Goal: Information Seeking & Learning: Learn about a topic

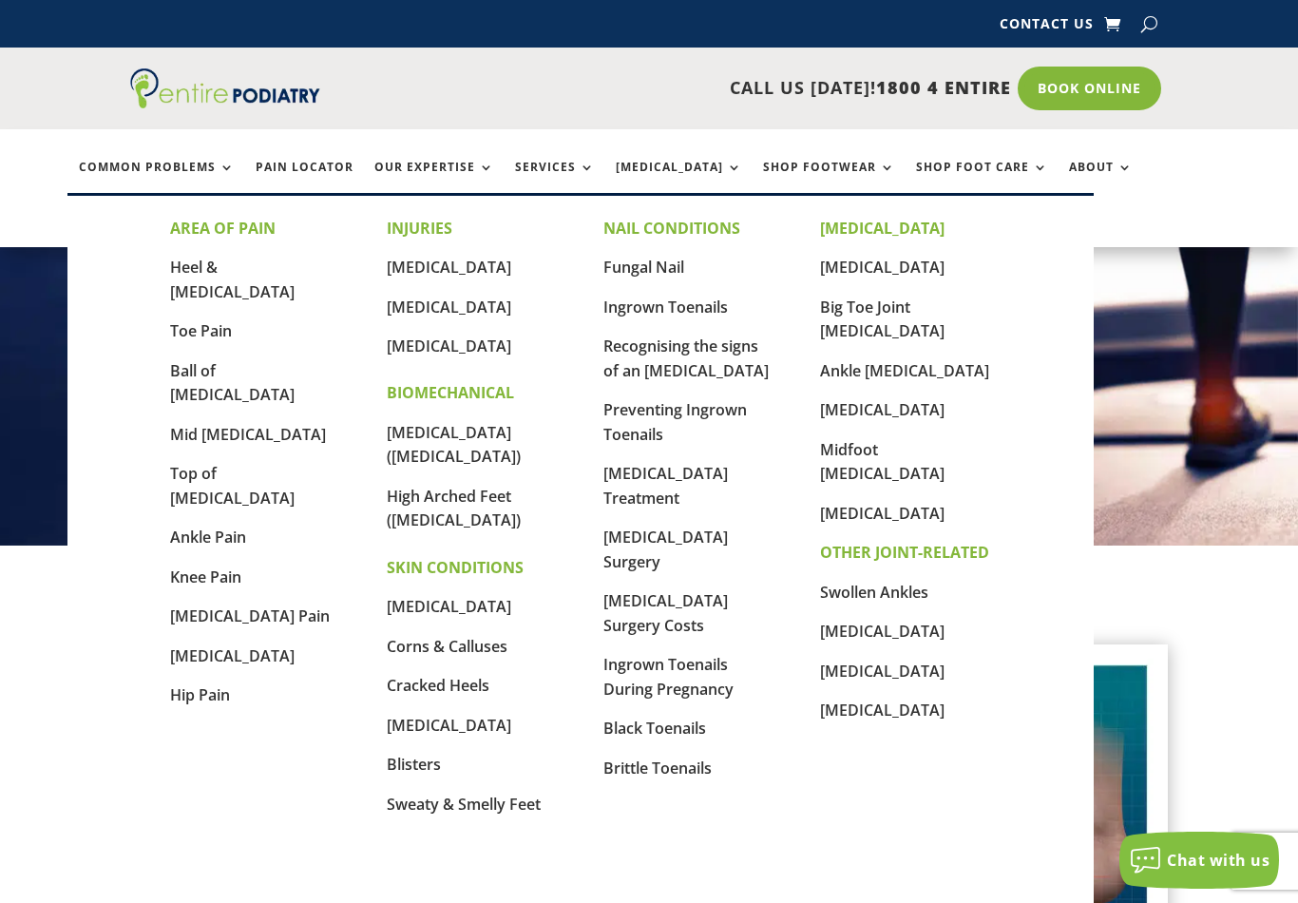
click at [402, 354] on link "[MEDICAL_DATA]" at bounding box center [449, 346] width 125 height 21
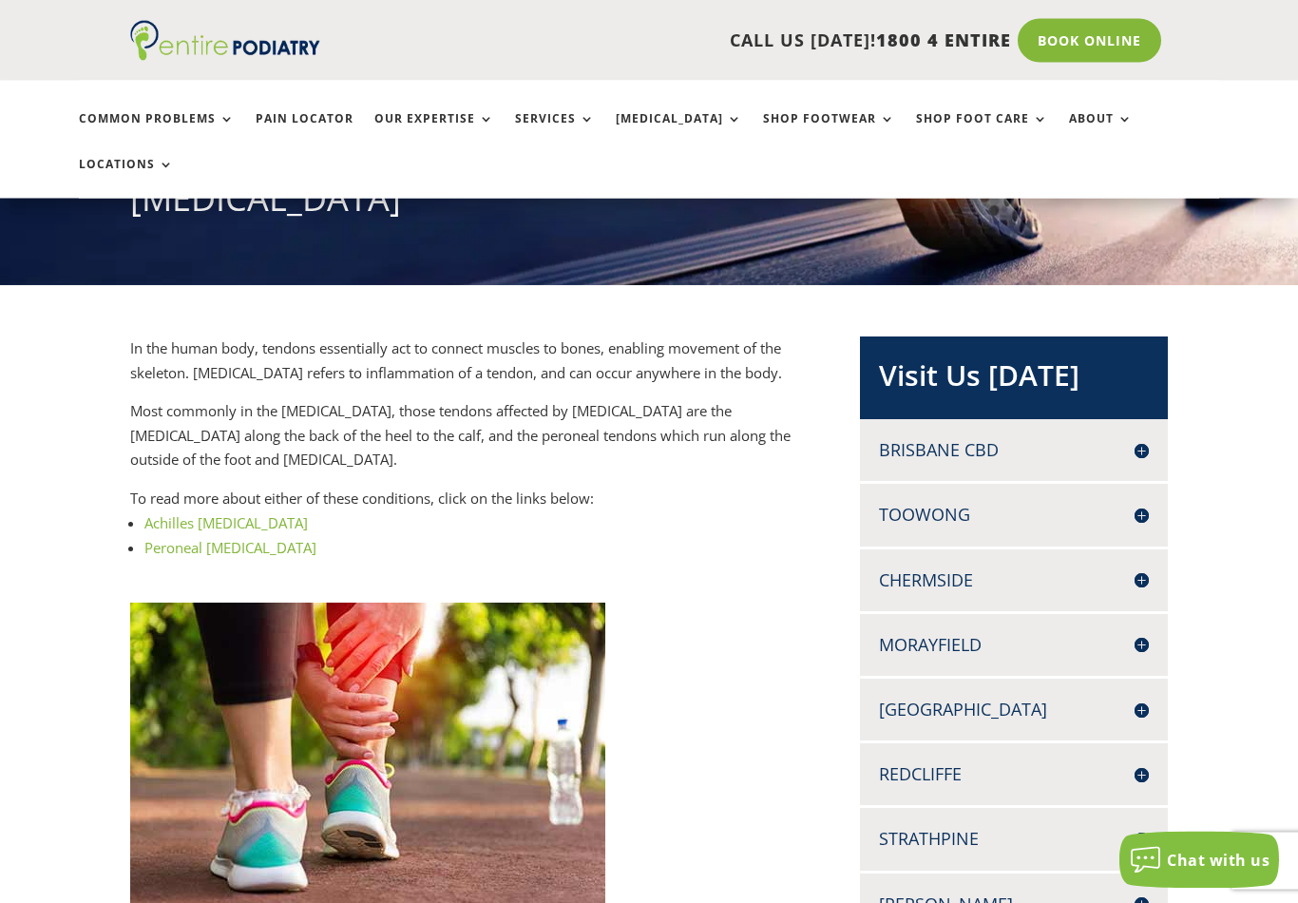
scroll to position [265, 0]
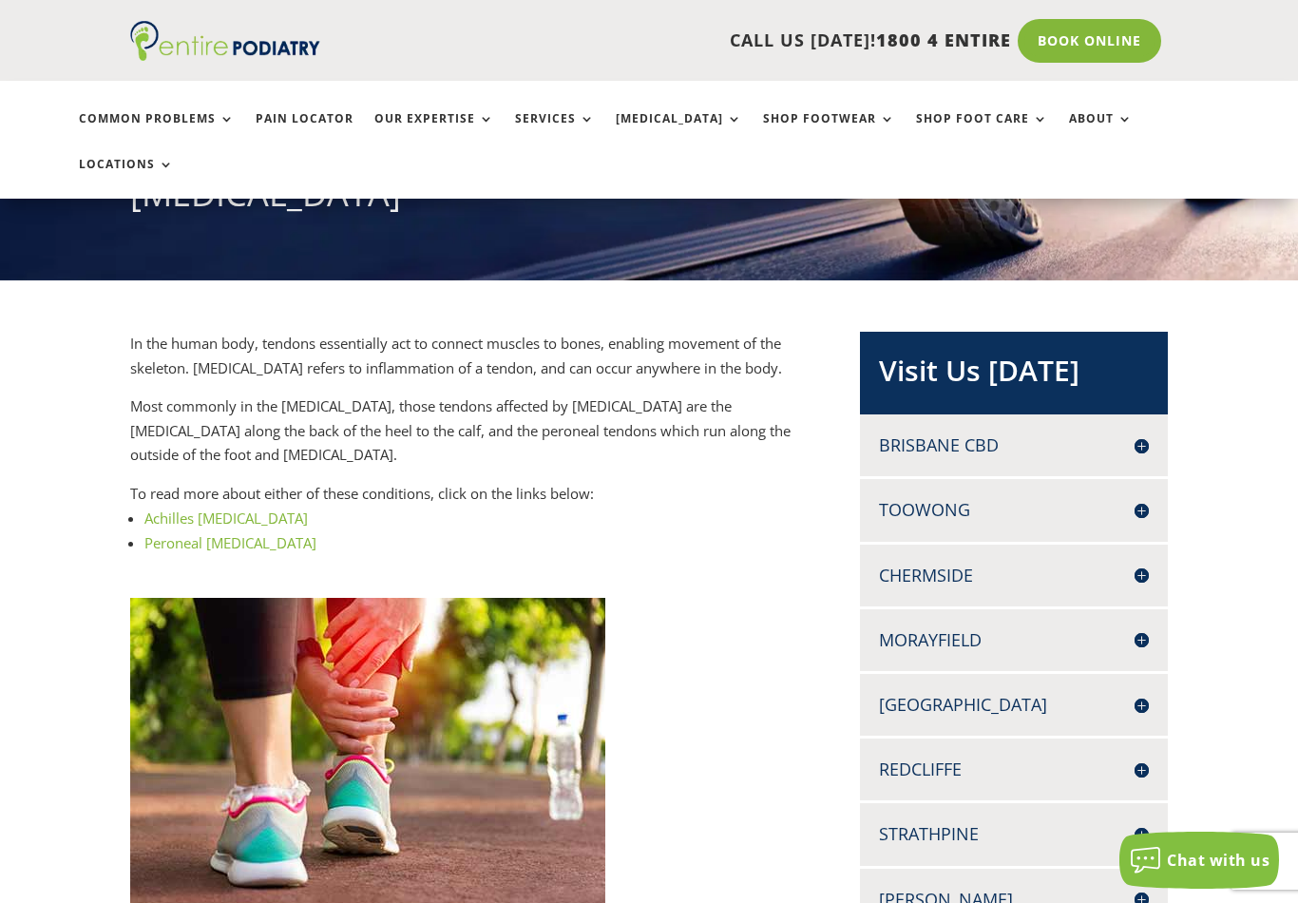
click at [164, 533] on link "Peroneal tendonitis" at bounding box center [230, 542] width 172 height 19
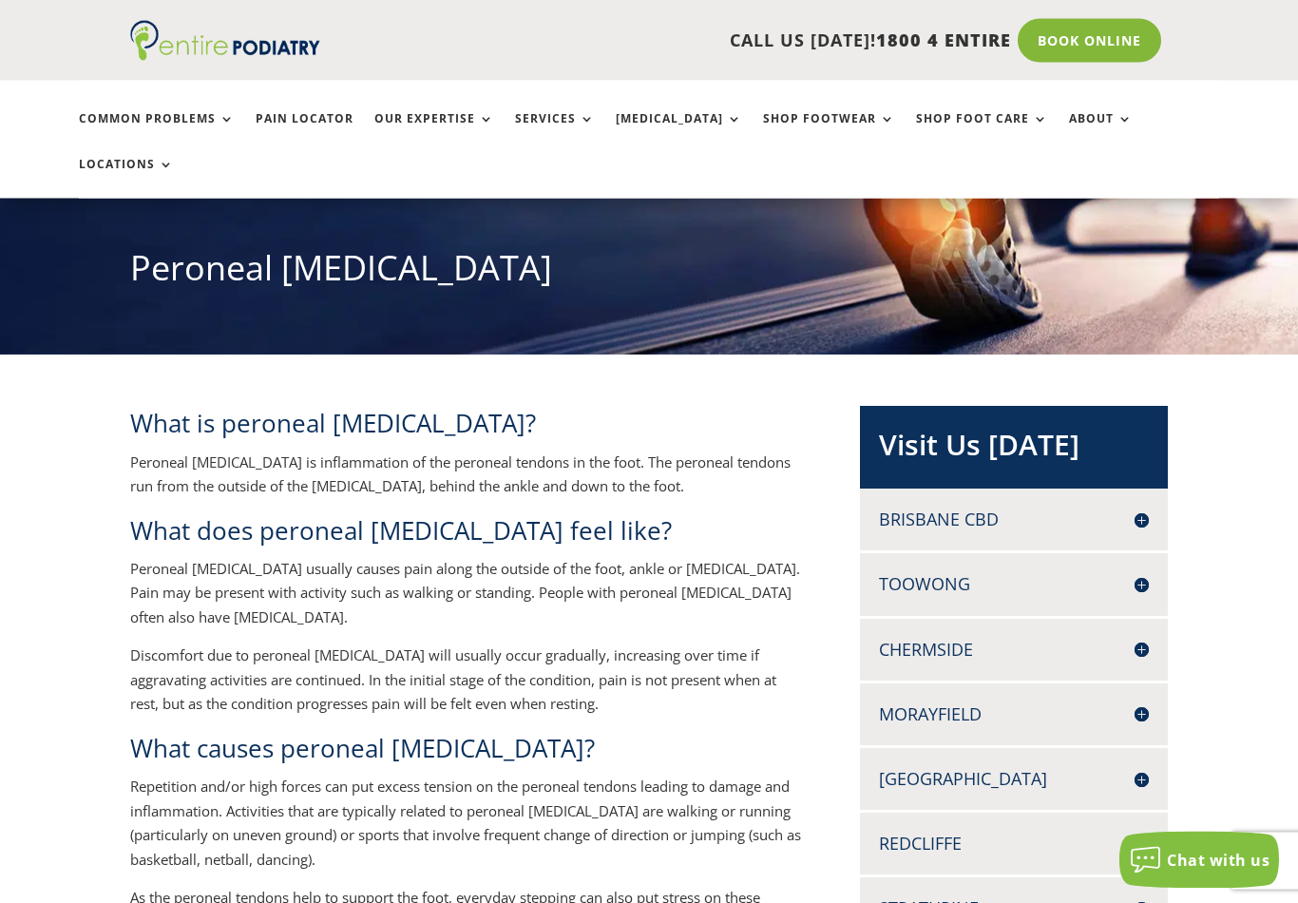
scroll to position [191, 0]
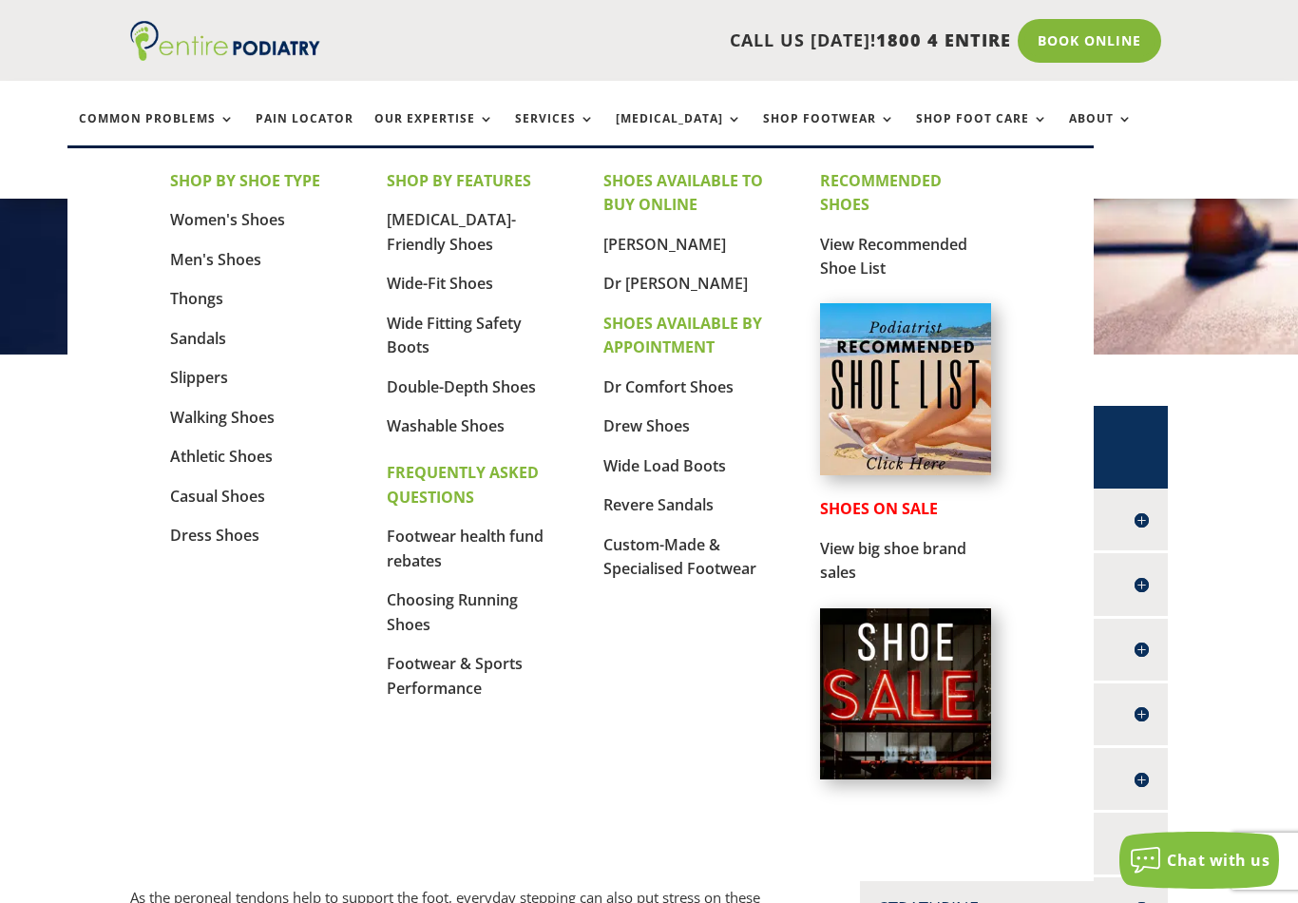
click at [200, 225] on link "Women's Shoes" at bounding box center [227, 219] width 115 height 21
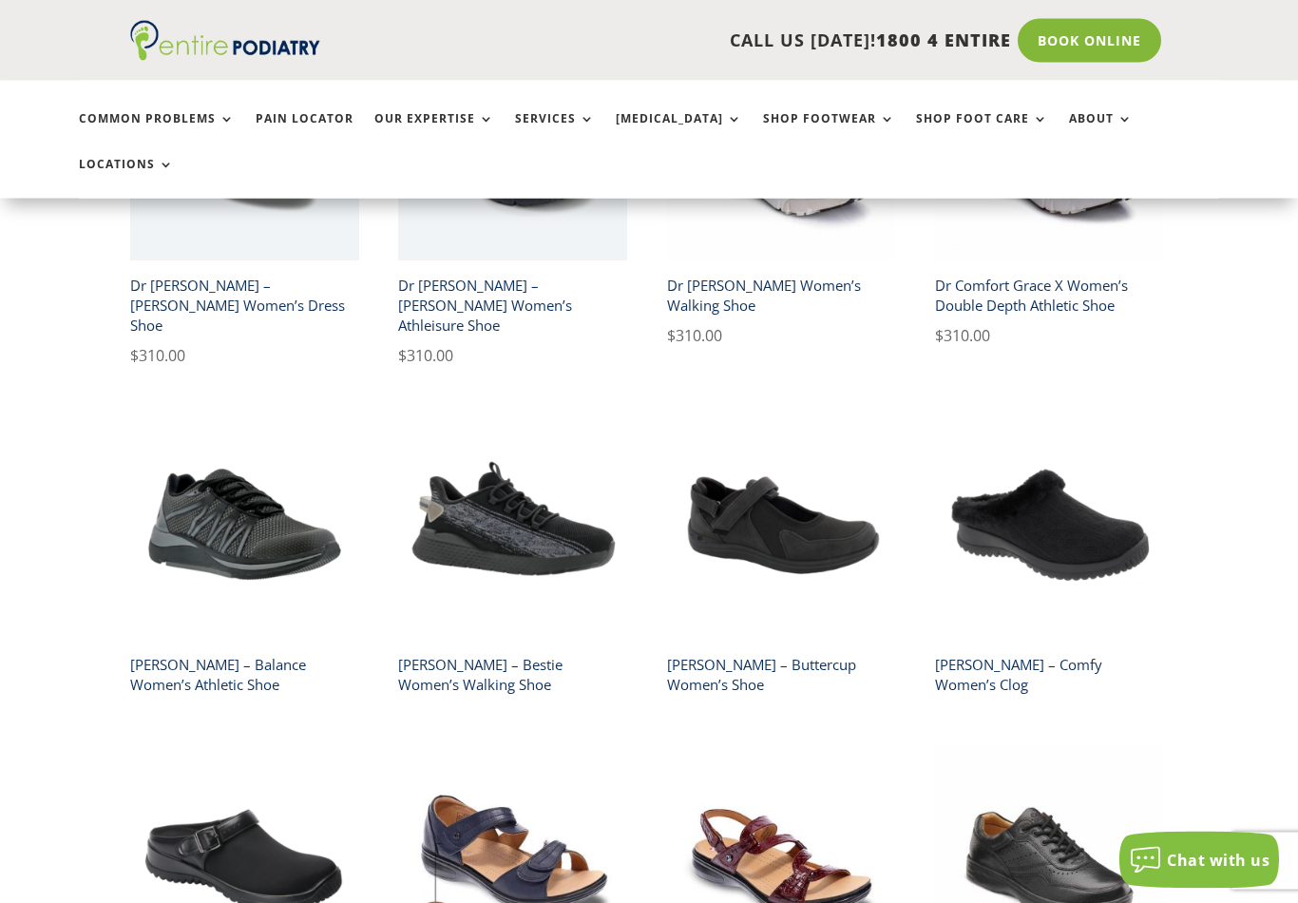
scroll to position [1389, 0]
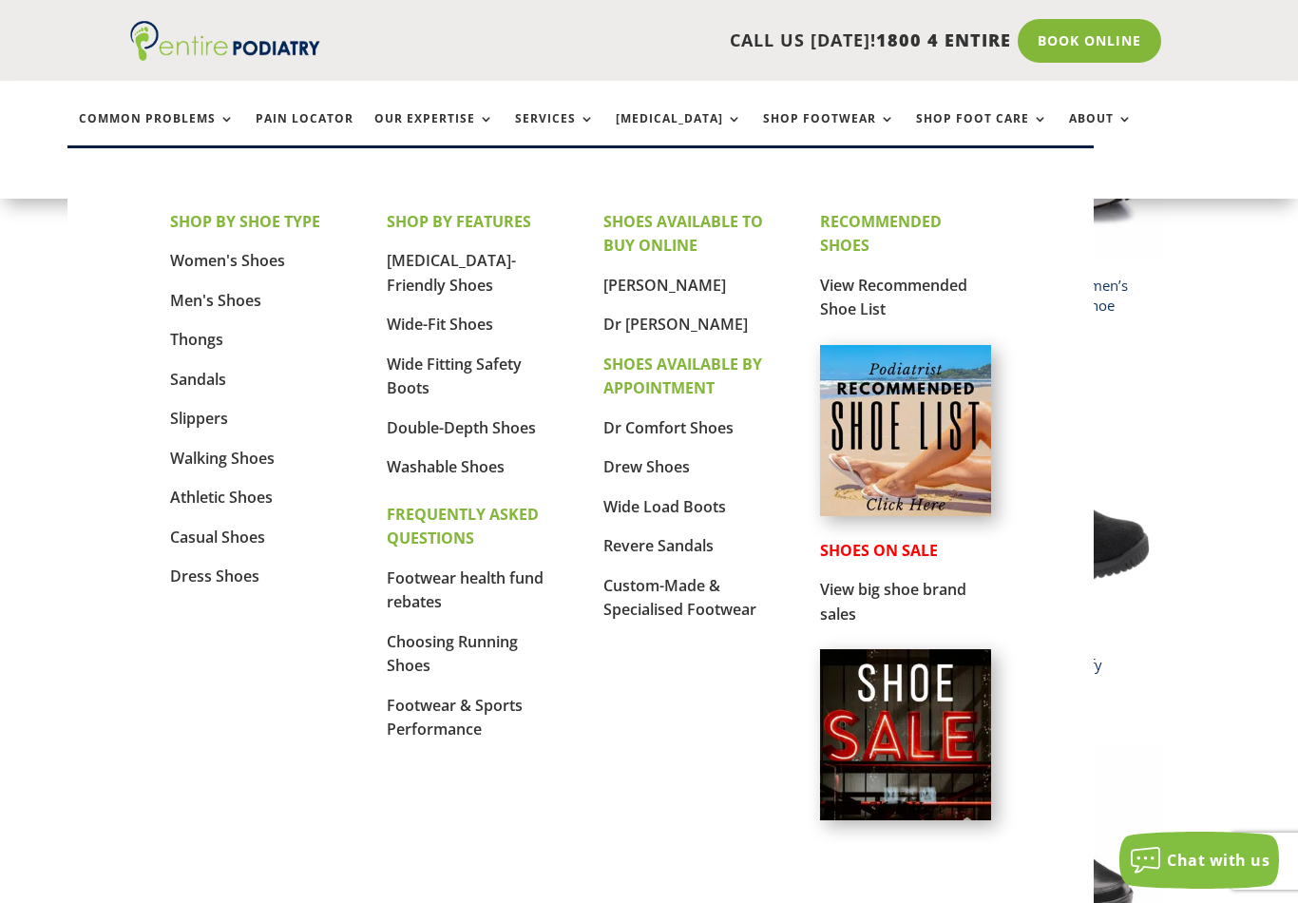
click at [847, 298] on link "View Recommended Shoe List" at bounding box center [893, 298] width 147 height 46
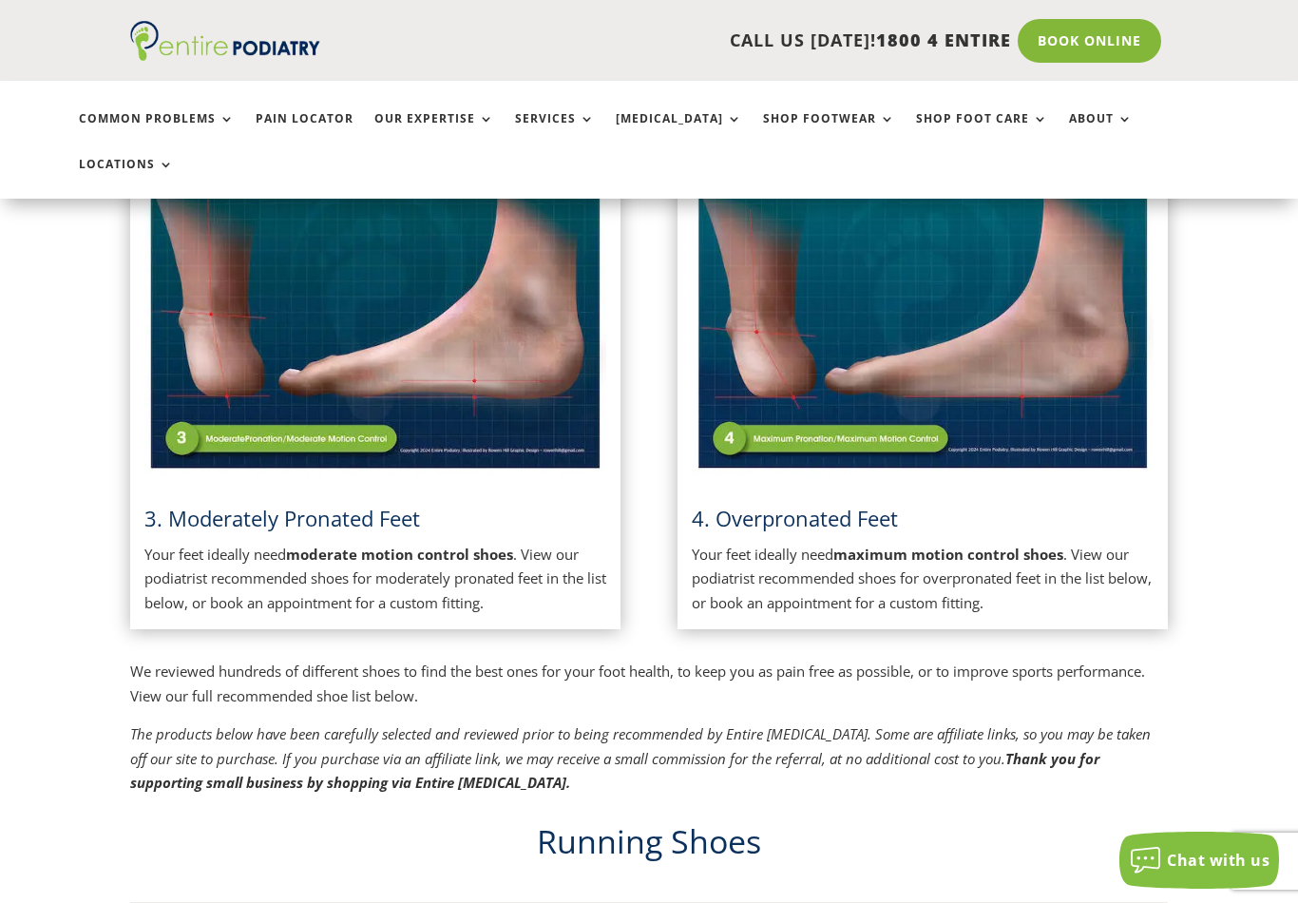
scroll to position [1011, 0]
